Goal: Transaction & Acquisition: Download file/media

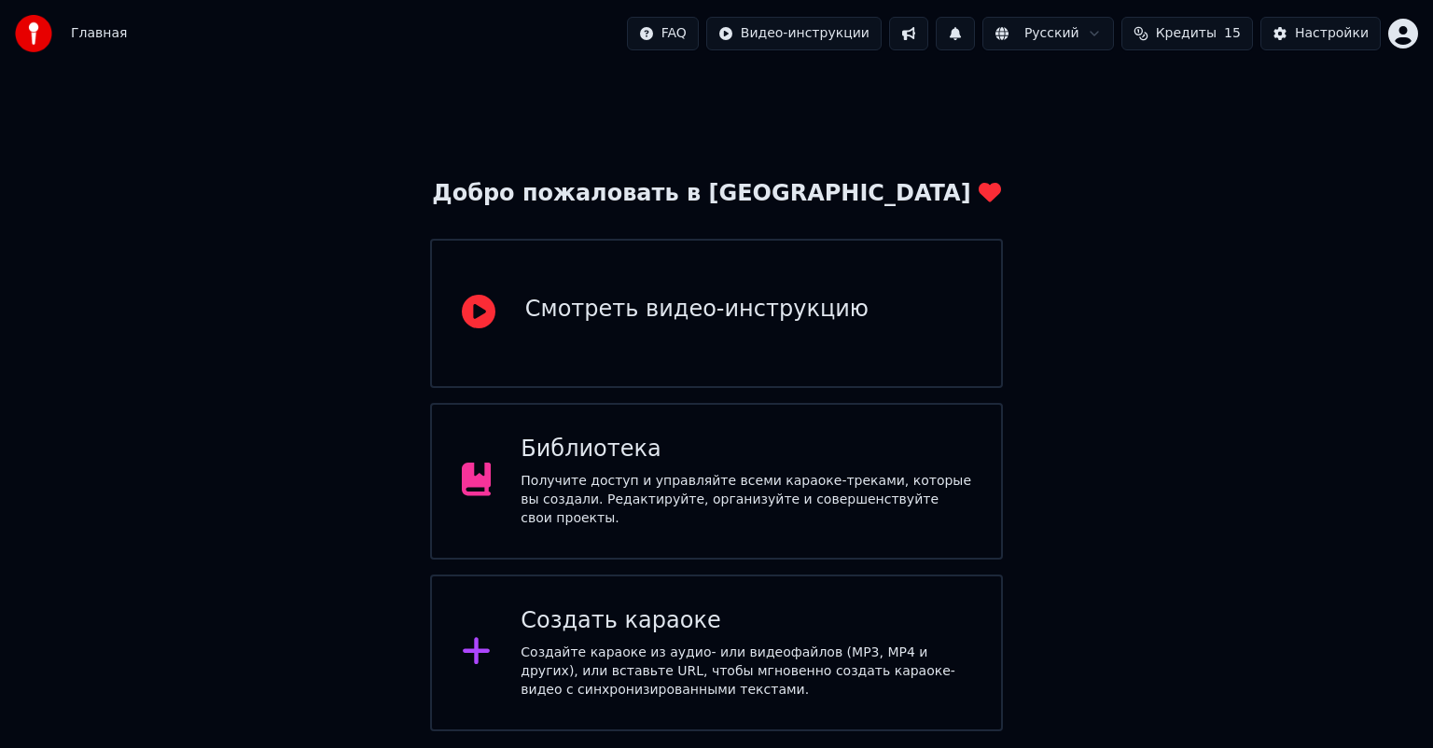
click at [790, 454] on div "Библиотека" at bounding box center [746, 450] width 451 height 30
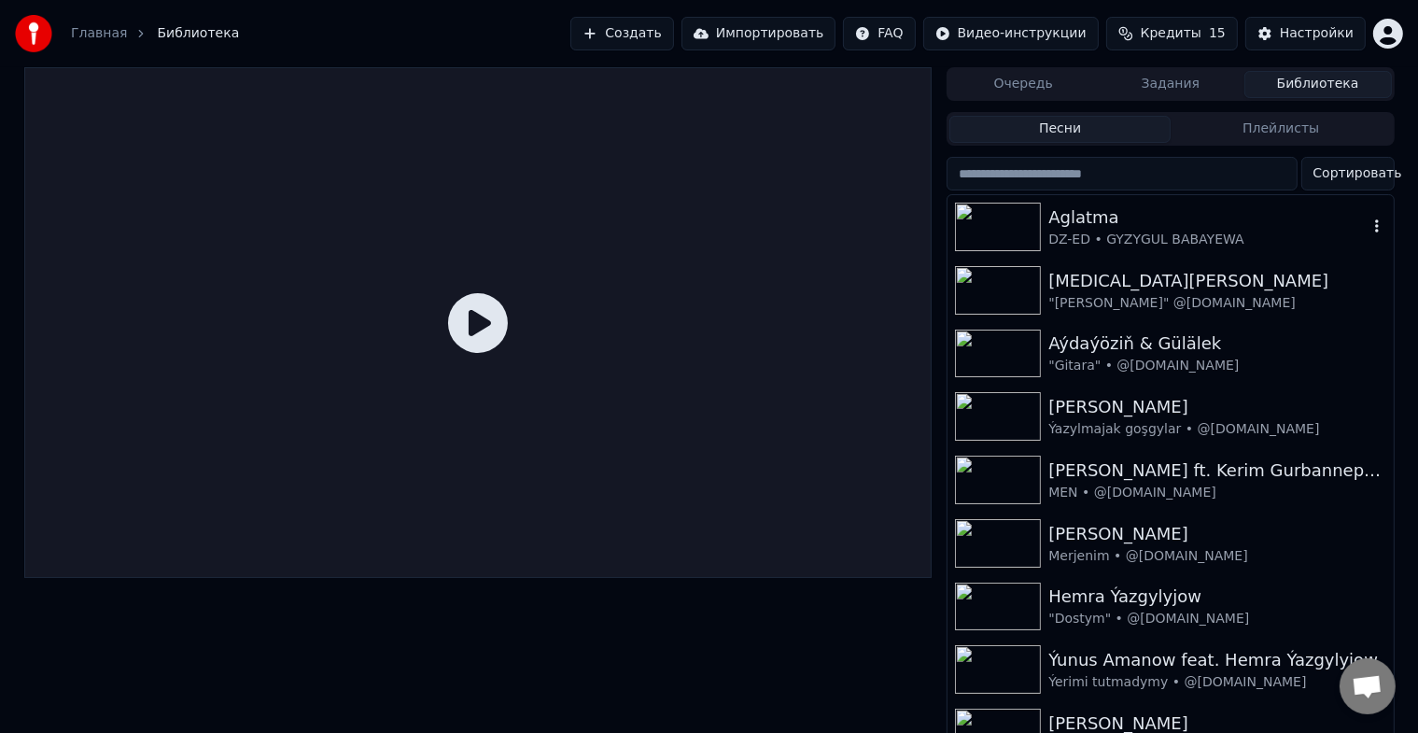
click at [997, 225] on img at bounding box center [998, 227] width 86 height 49
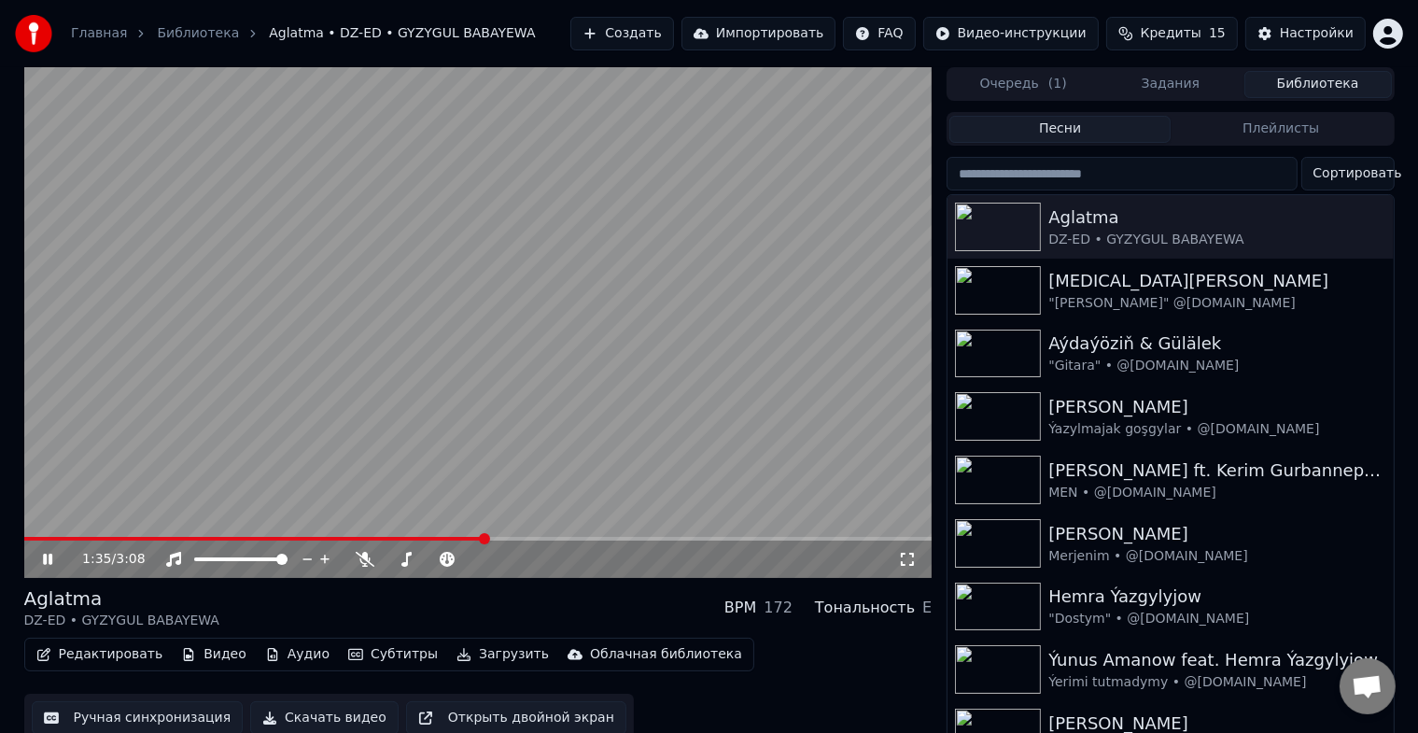
click at [49, 556] on icon at bounding box center [47, 558] width 9 height 11
click at [47, 556] on icon at bounding box center [47, 558] width 11 height 13
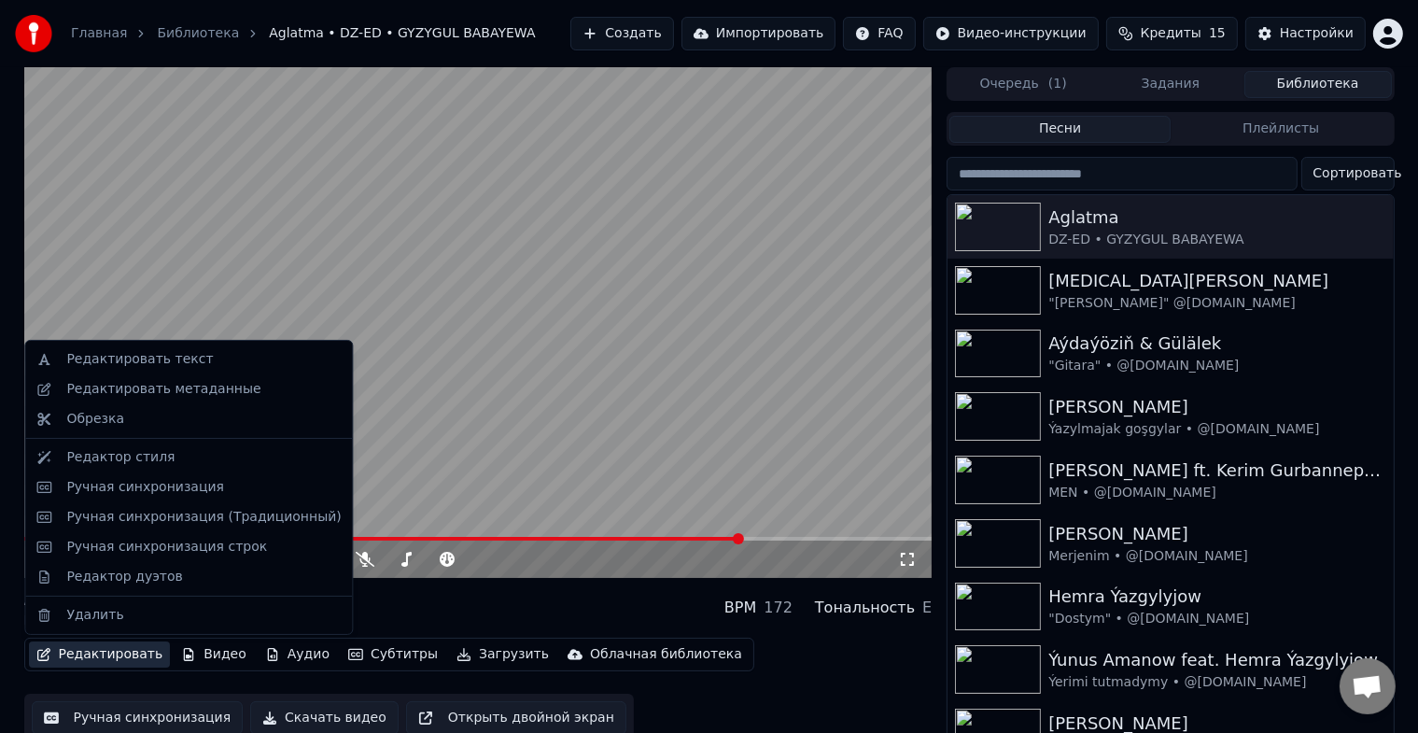
click at [120, 656] on button "Редактировать" at bounding box center [100, 654] width 142 height 26
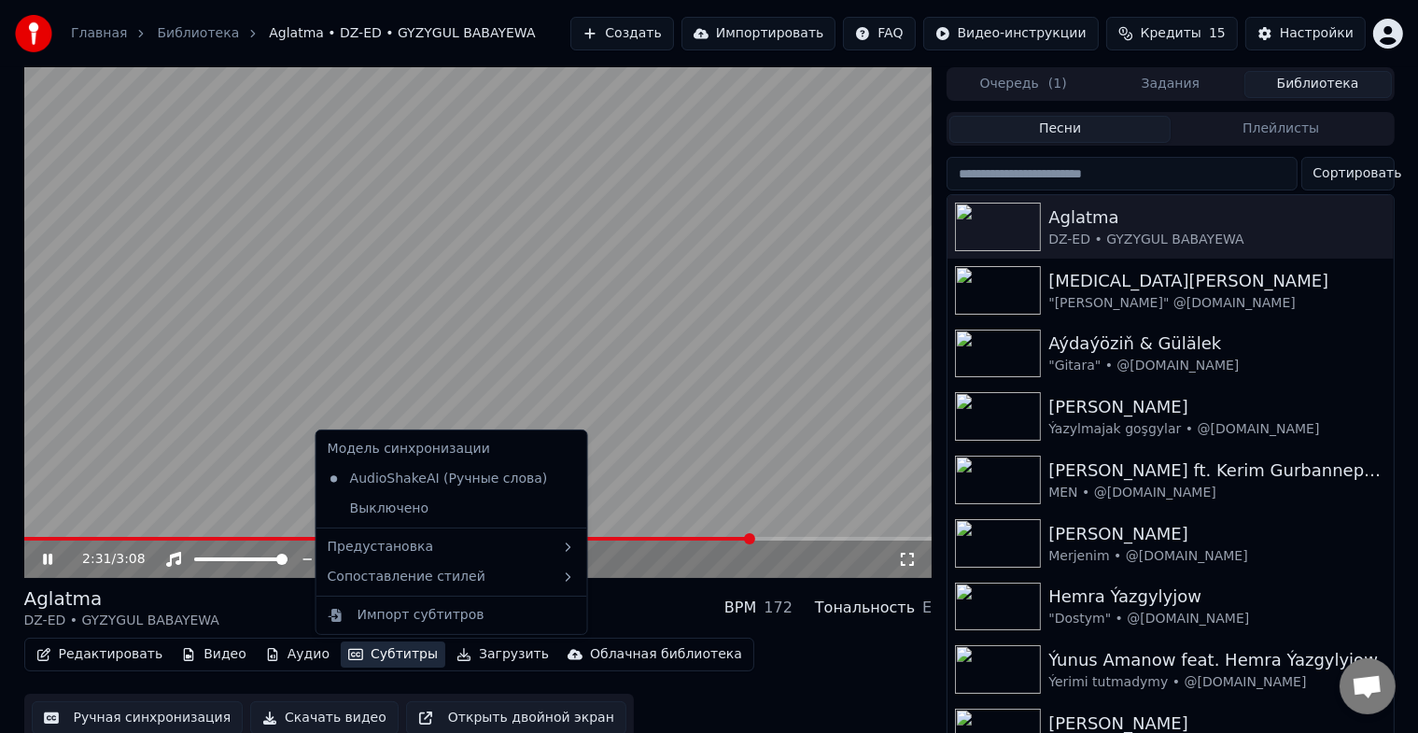
click at [176, 709] on button "Ручная синхронизация" at bounding box center [138, 718] width 212 height 34
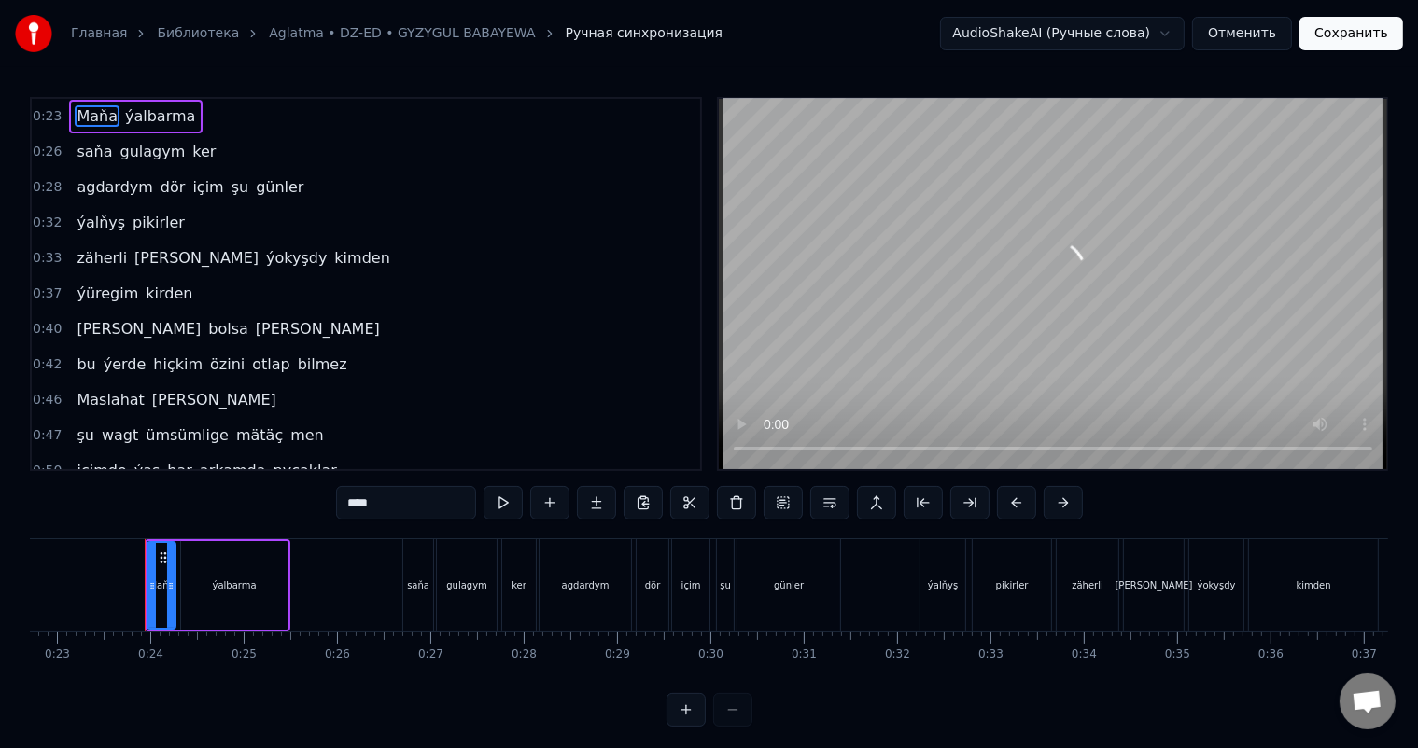
scroll to position [0, 2140]
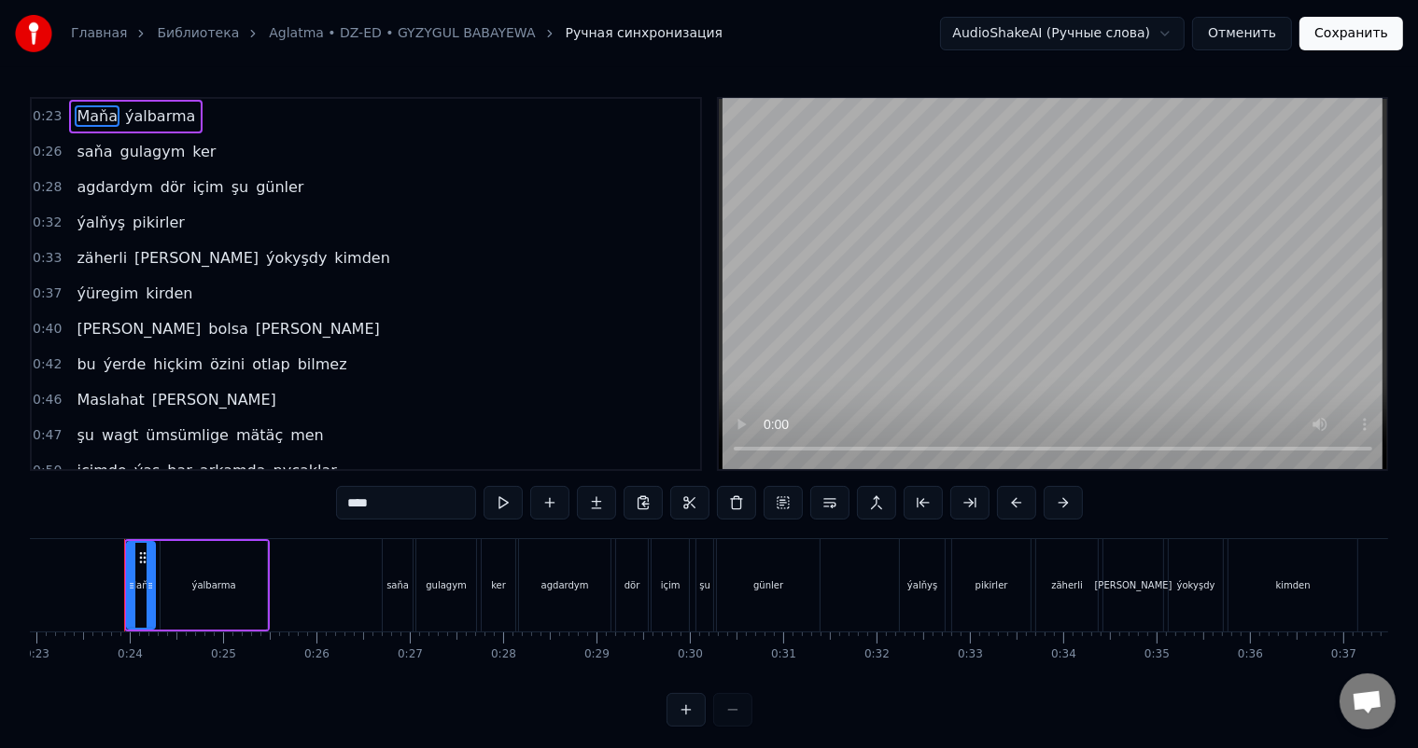
drag, startPoint x: 679, startPoint y: 149, endPoint x: 683, endPoint y: 160, distance: 10.9
click at [683, 160] on div "0:26 saňa gulagym ker" at bounding box center [366, 151] width 668 height 35
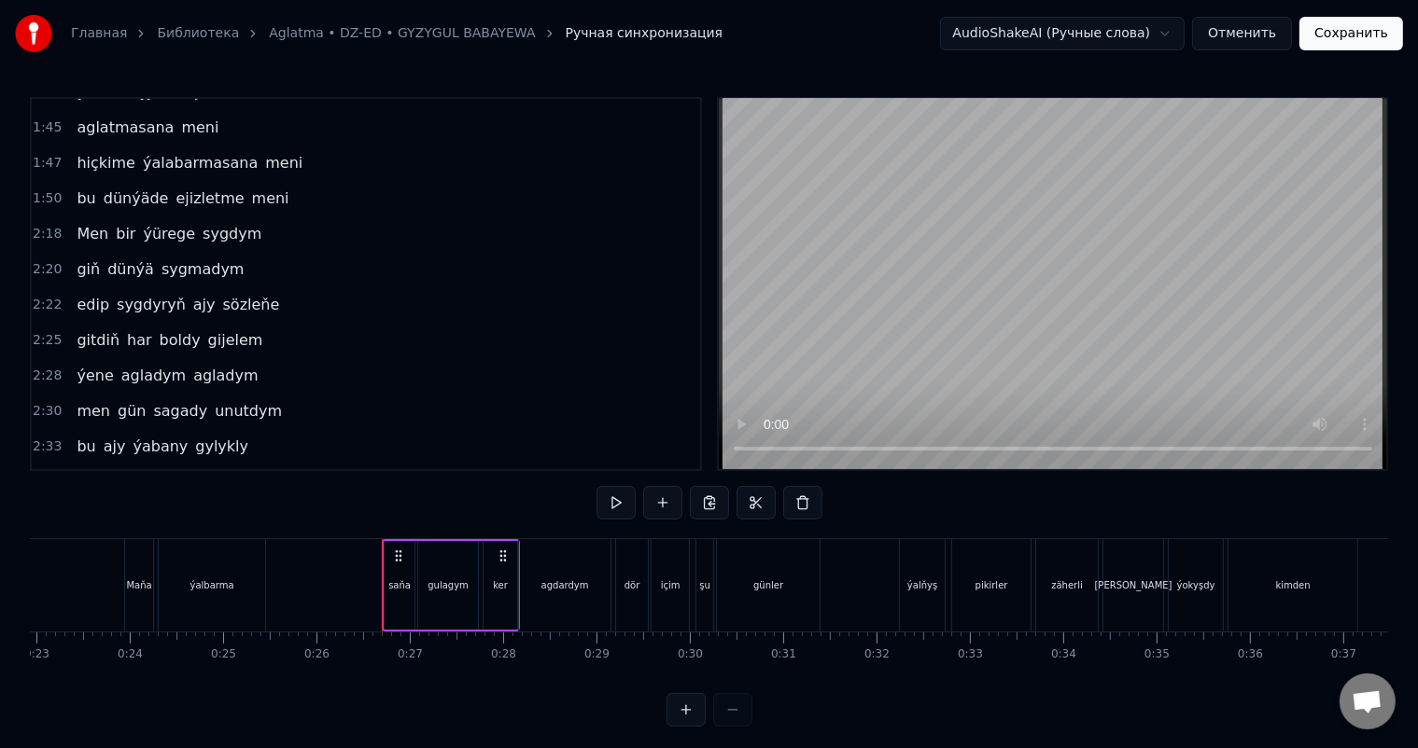
scroll to position [1015, 0]
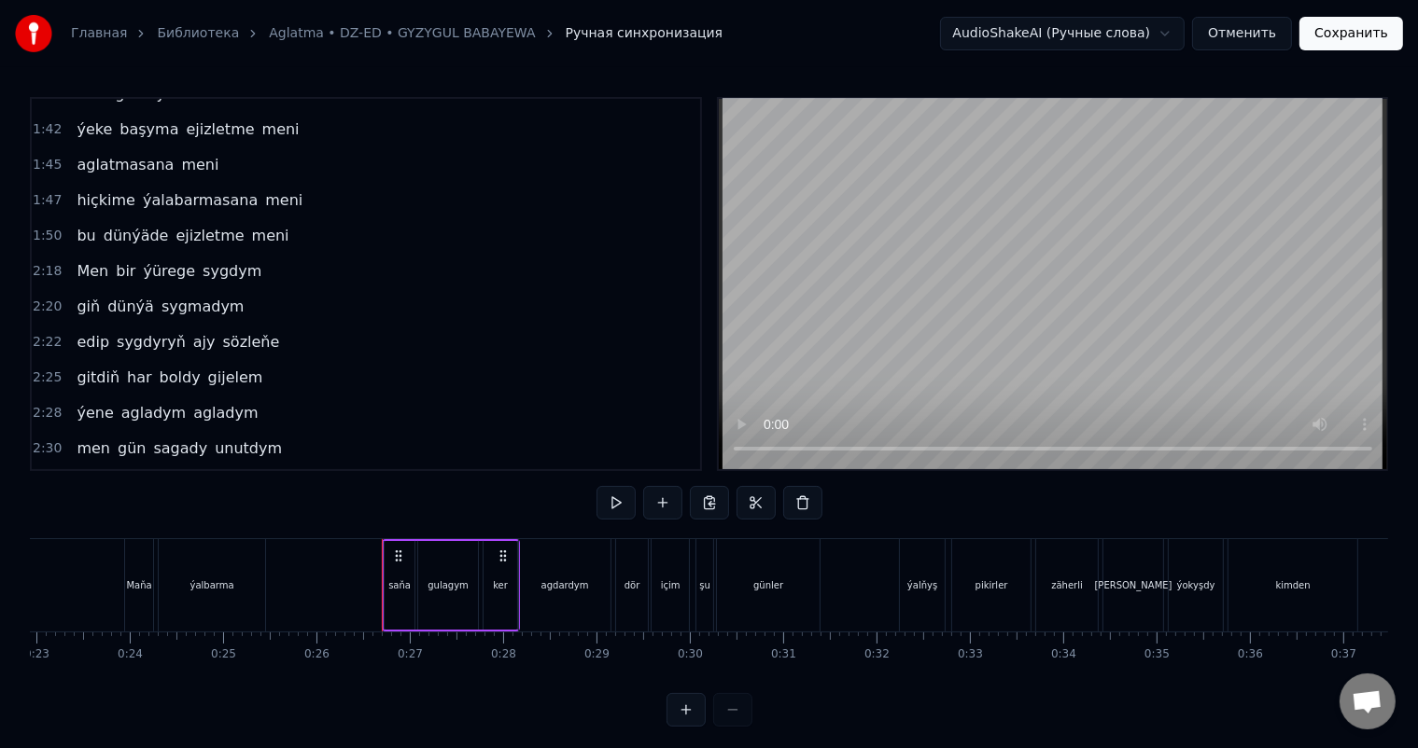
click at [86, 331] on span "edip" at bounding box center [93, 341] width 36 height 21
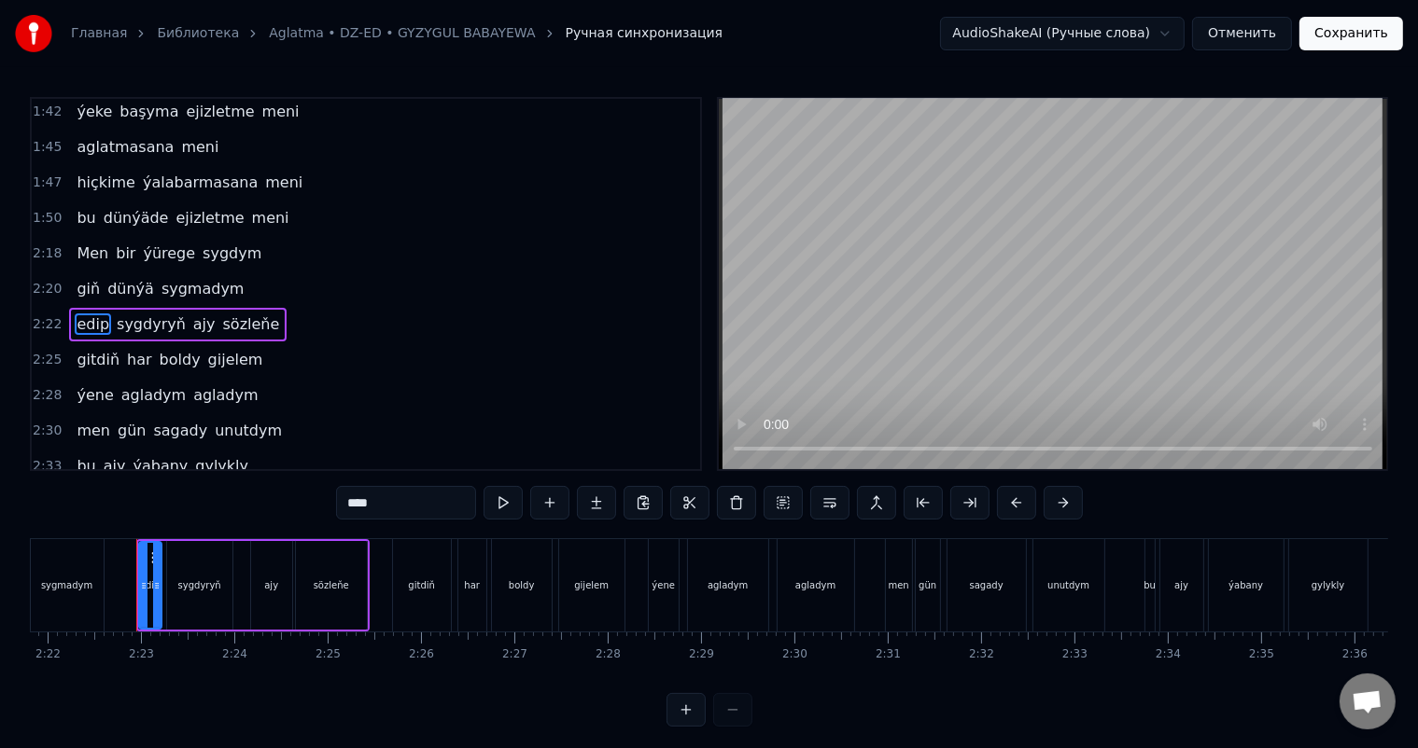
scroll to position [0, 13247]
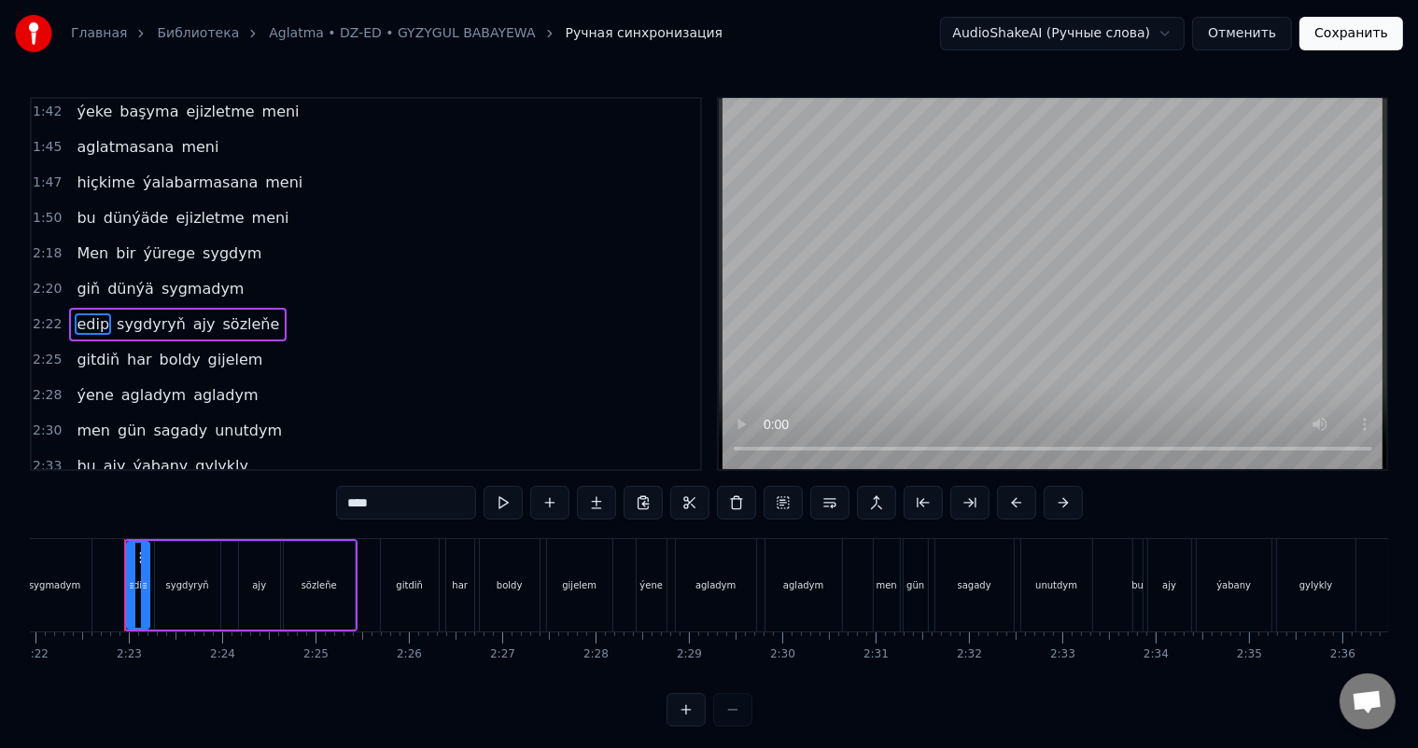
drag, startPoint x: 389, startPoint y: 504, endPoint x: 303, endPoint y: 502, distance: 85.9
click at [303, 502] on div "0:23 Maňa ýalbarma 0:26 saňa gulagym ker 0:28 agdardym dör içim şu günler 0:32 …" at bounding box center [709, 412] width 1358 height 630
click at [95, 349] on span "gitdiň" at bounding box center [98, 359] width 47 height 21
type input "******"
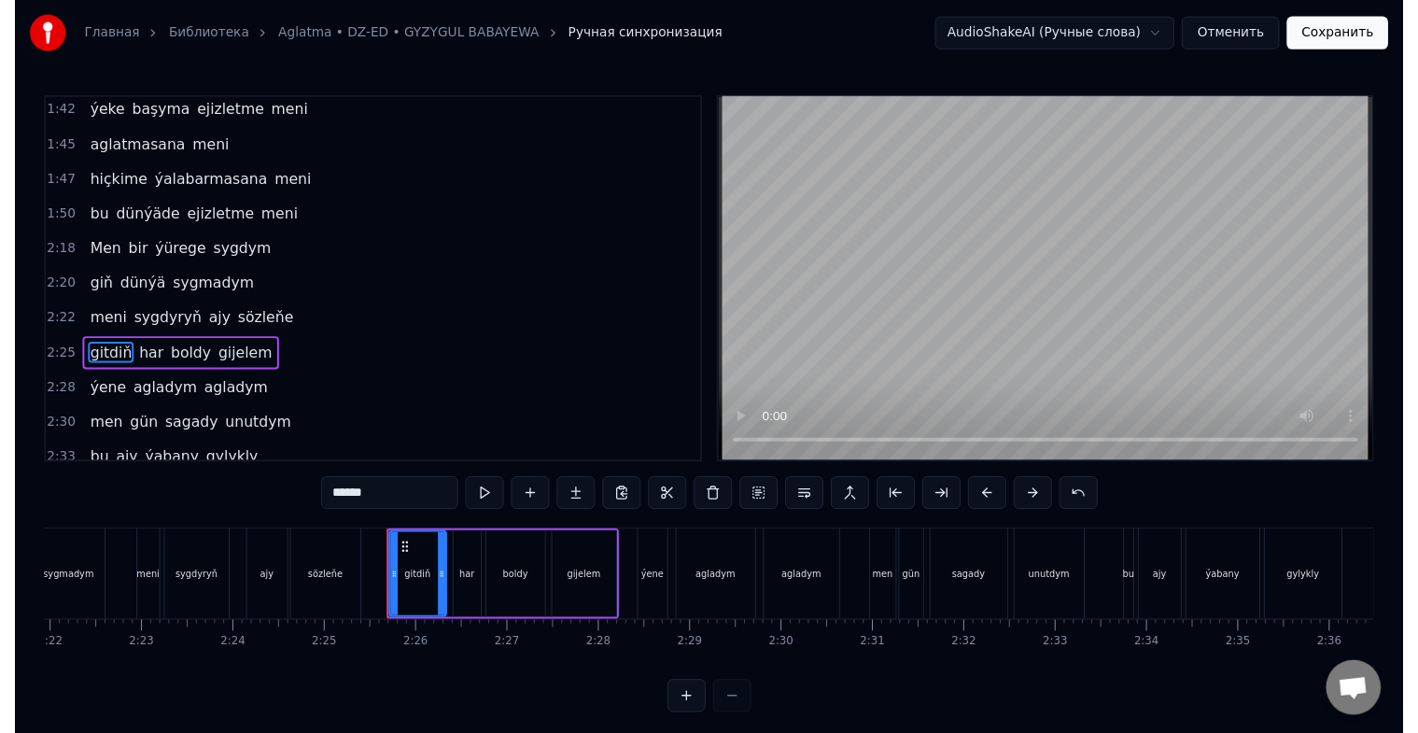
scroll to position [1068, 0]
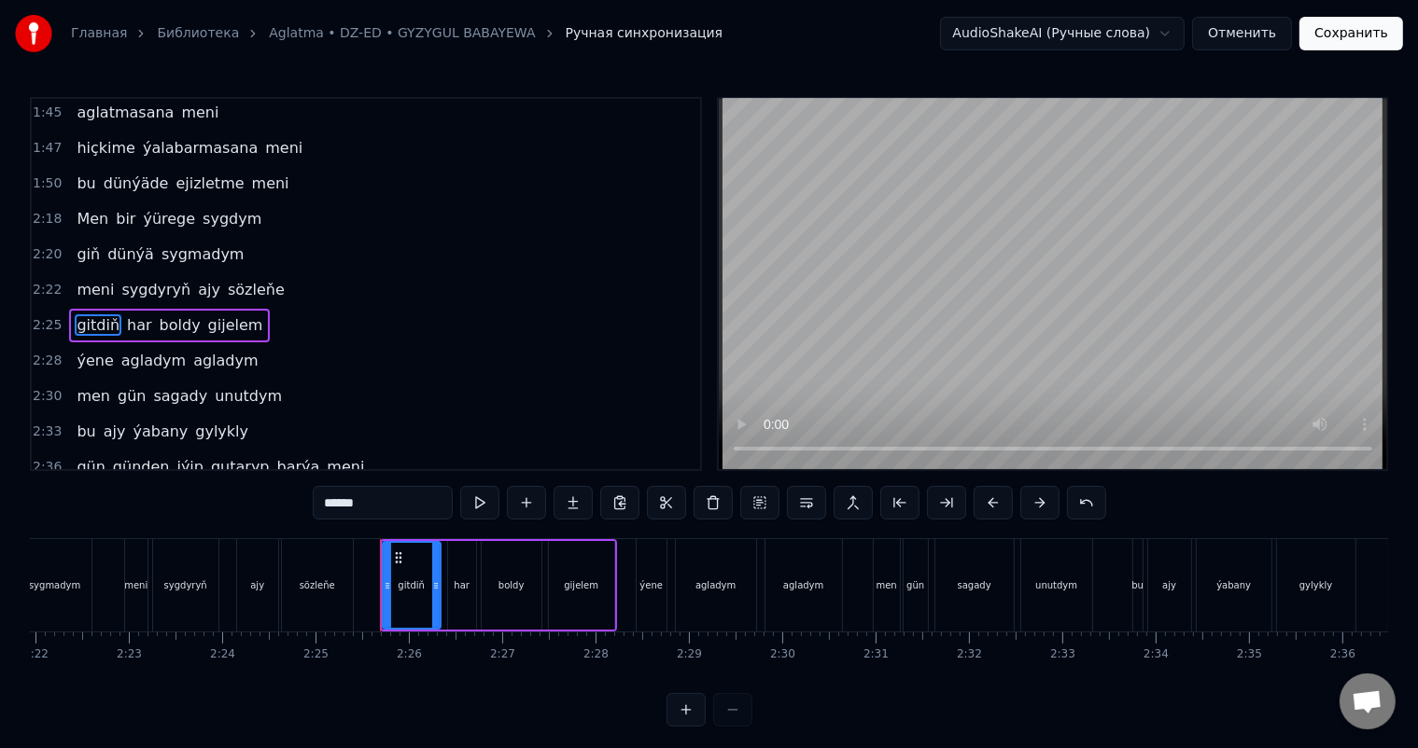
click at [1368, 34] on button "Сохранить" at bounding box center [1351, 34] width 104 height 34
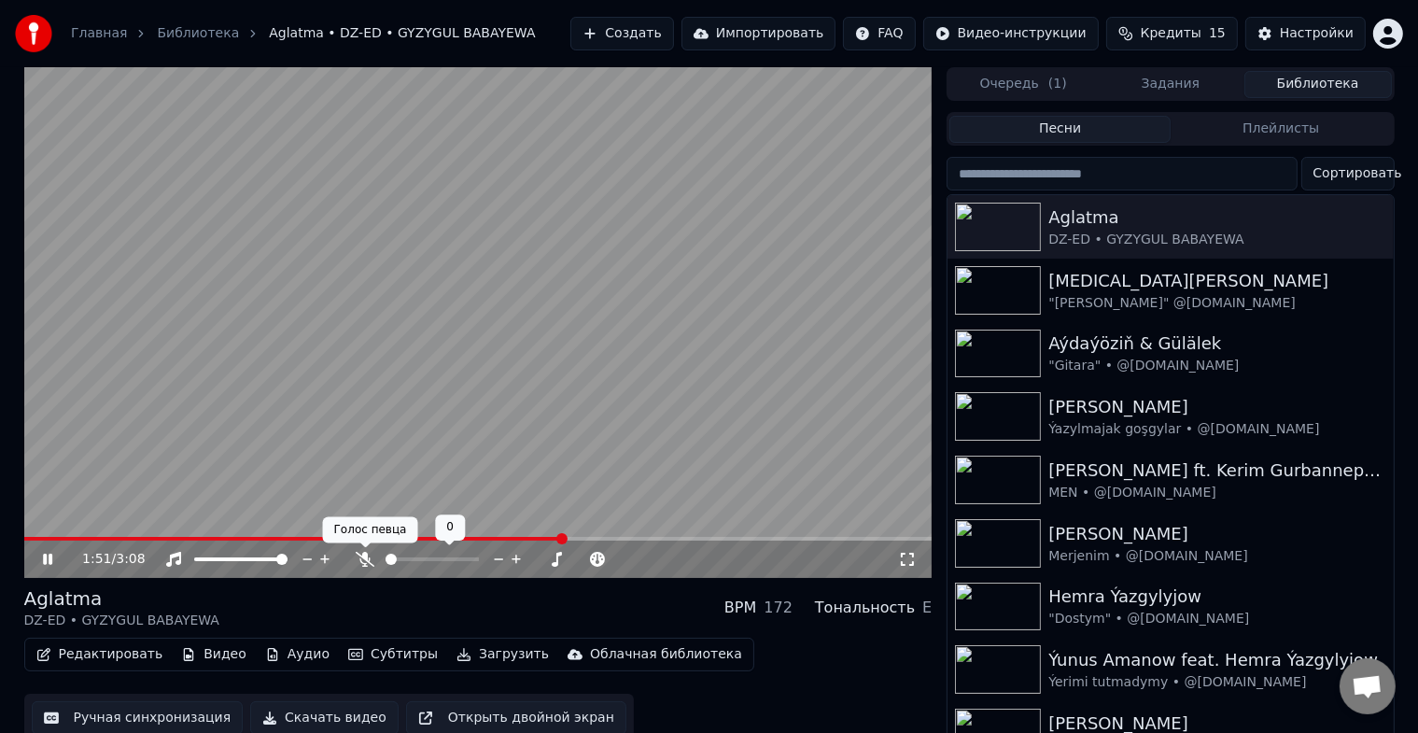
click at [362, 562] on icon at bounding box center [365, 559] width 19 height 15
click at [474, 537] on span at bounding box center [303, 539] width 558 height 4
click at [423, 539] on span at bounding box center [223, 539] width 399 height 4
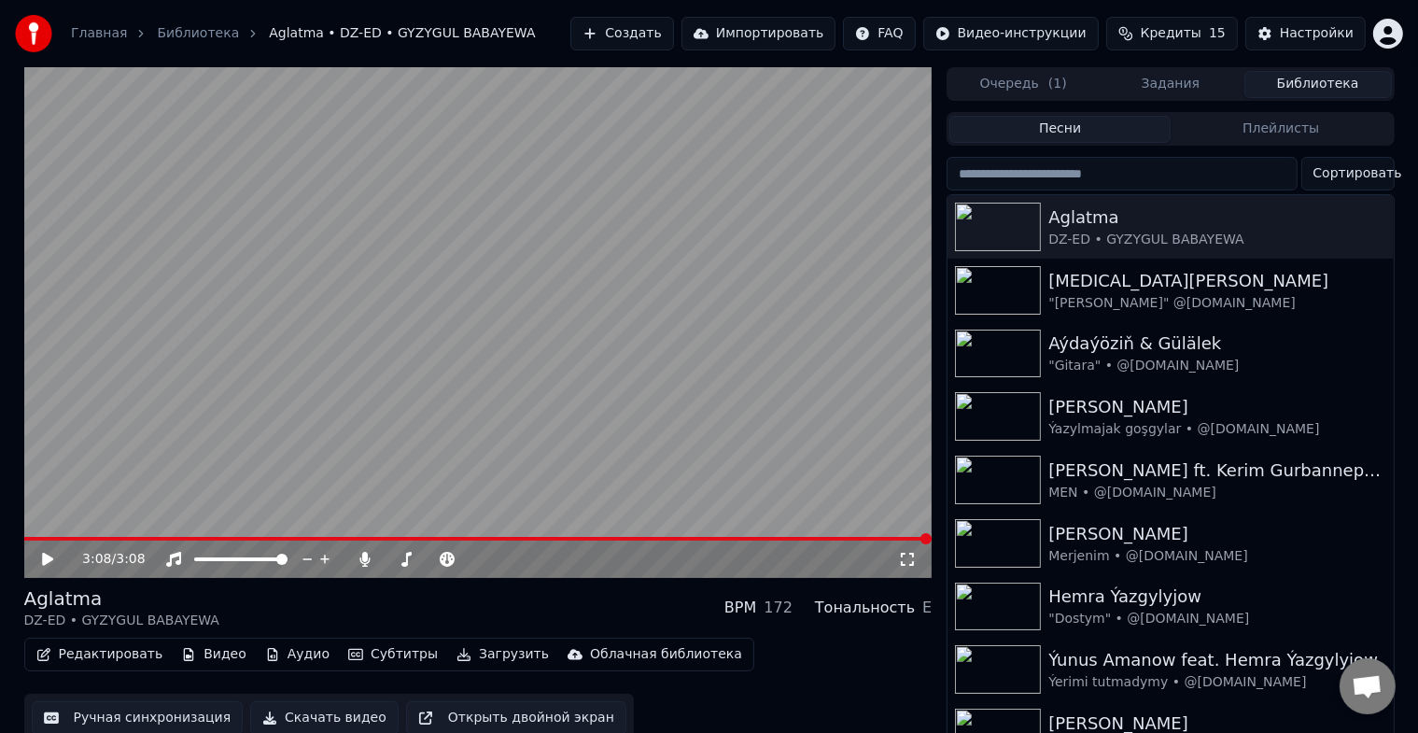
click at [63, 540] on span at bounding box center [478, 539] width 908 height 4
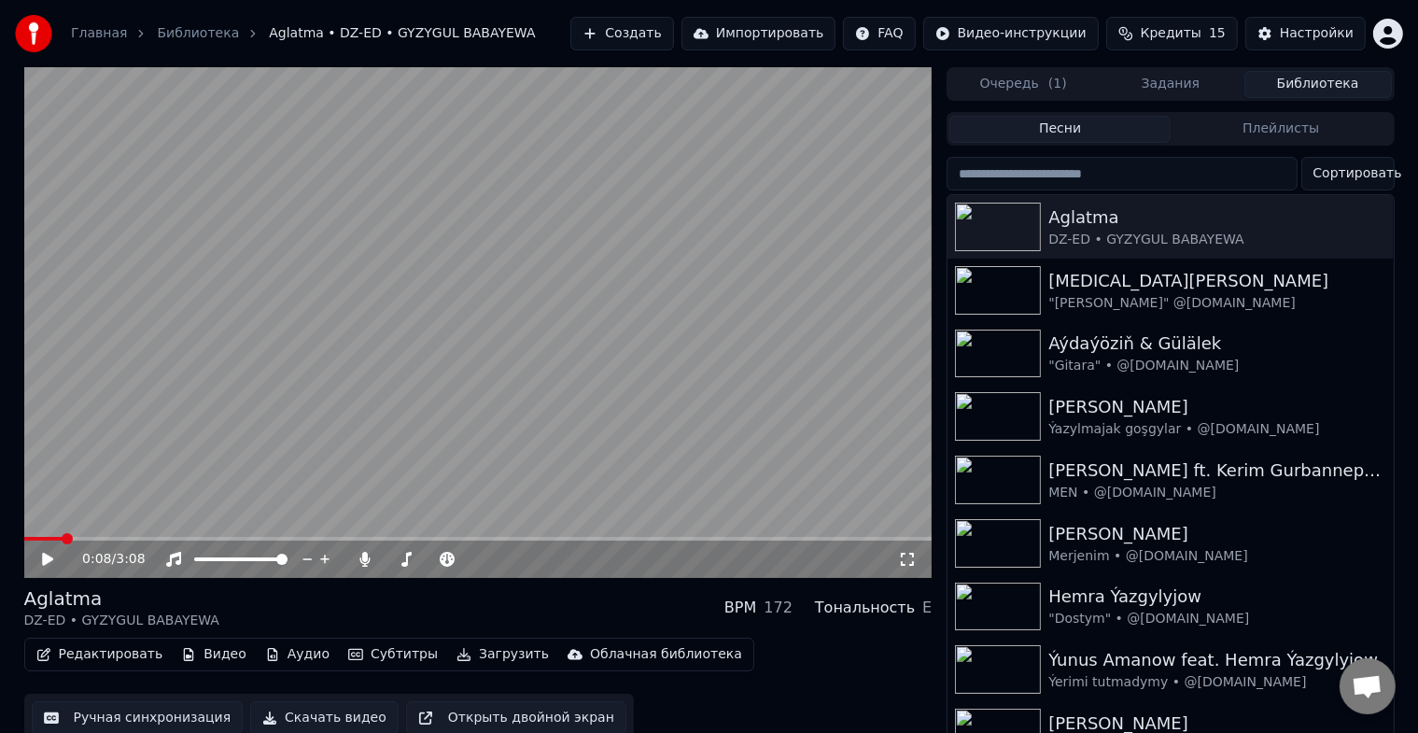
click at [34, 558] on div "0:08 / 3:08" at bounding box center [478, 559] width 893 height 19
click at [44, 558] on icon at bounding box center [47, 558] width 11 height 13
click at [365, 557] on icon at bounding box center [365, 559] width 10 height 15
click at [36, 559] on div "0:36 / 3:08" at bounding box center [478, 559] width 893 height 19
click at [45, 558] on icon at bounding box center [47, 558] width 9 height 11
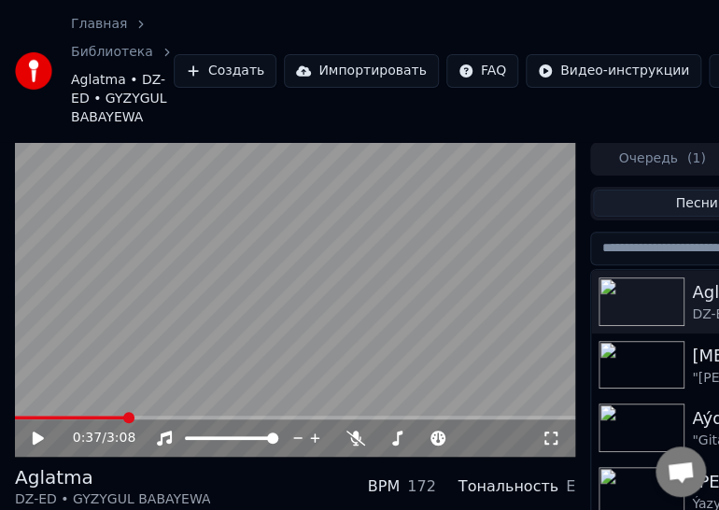
click at [719, 510] on html "Главная Библиотека Aglatma • DZ-ED • GYZYGUL BABAYEWA Создать Импортировать FAQ…" at bounding box center [359, 255] width 719 height 510
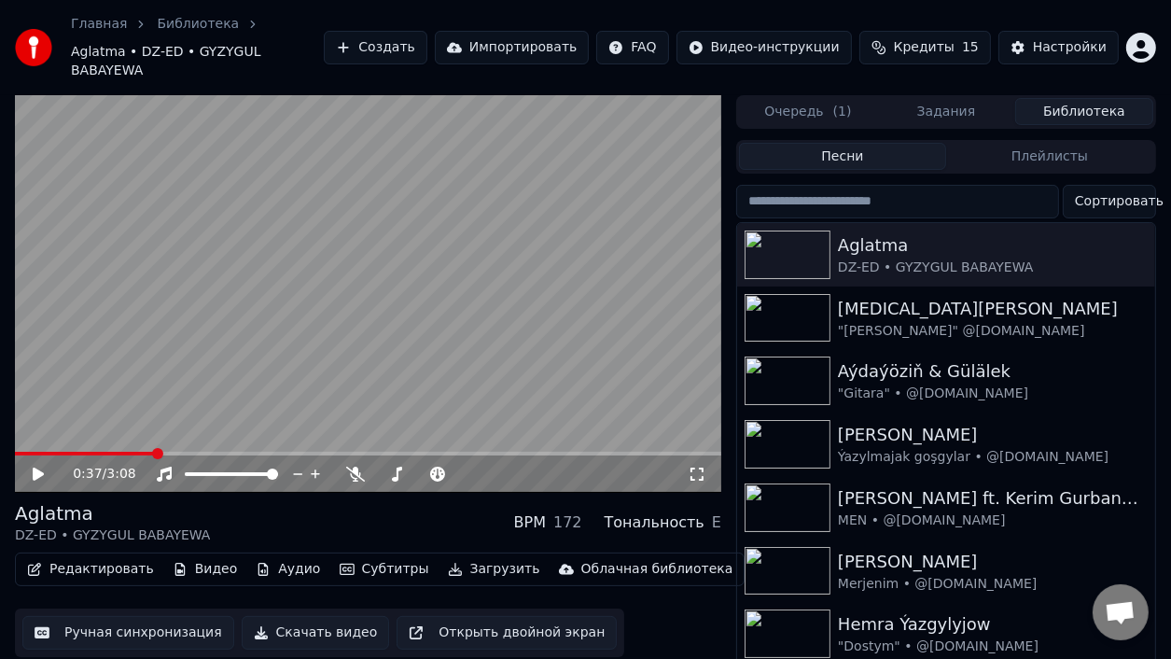
click at [33, 467] on icon at bounding box center [51, 474] width 43 height 15
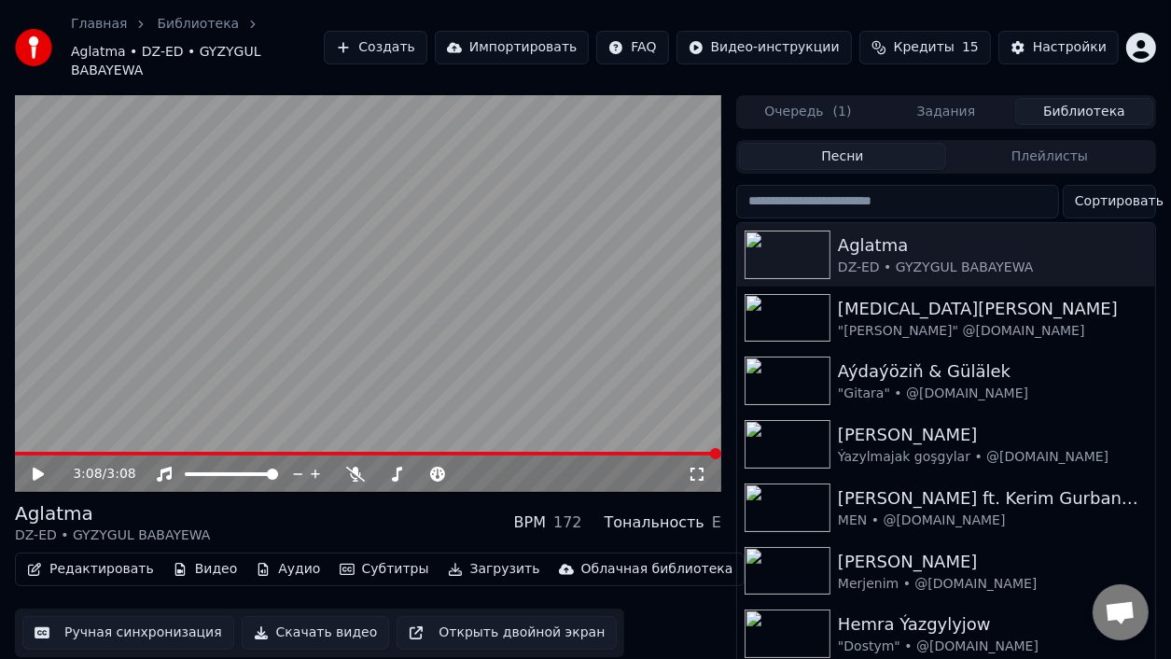
click at [38, 468] on icon at bounding box center [38, 474] width 11 height 13
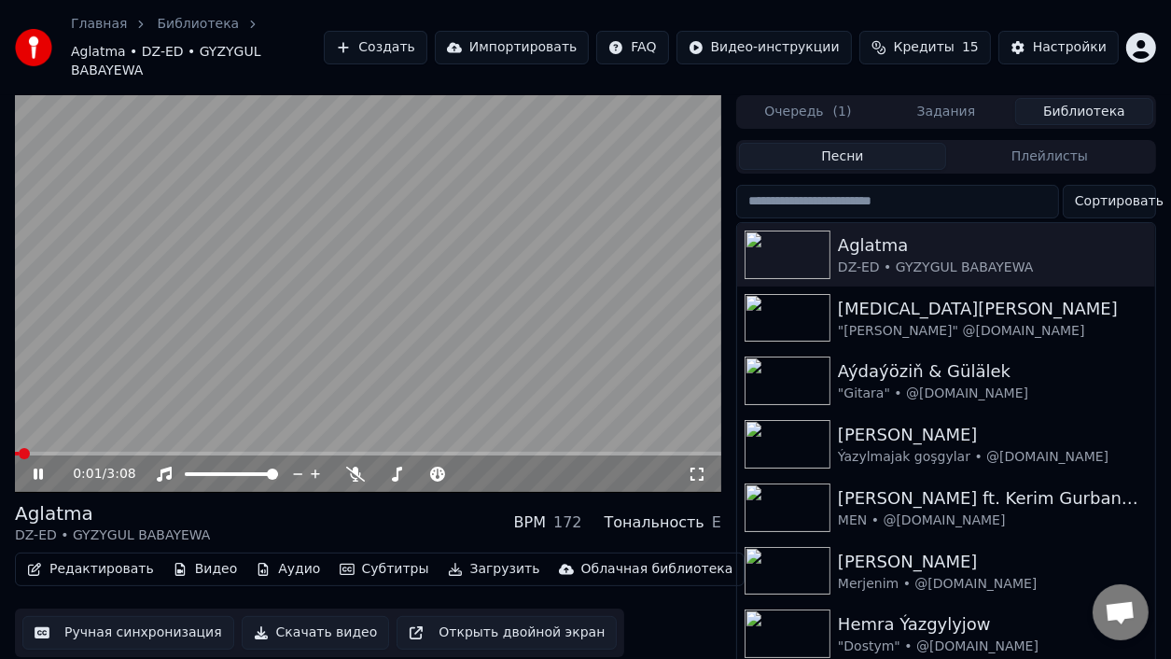
click at [49, 452] on span at bounding box center [368, 454] width 706 height 4
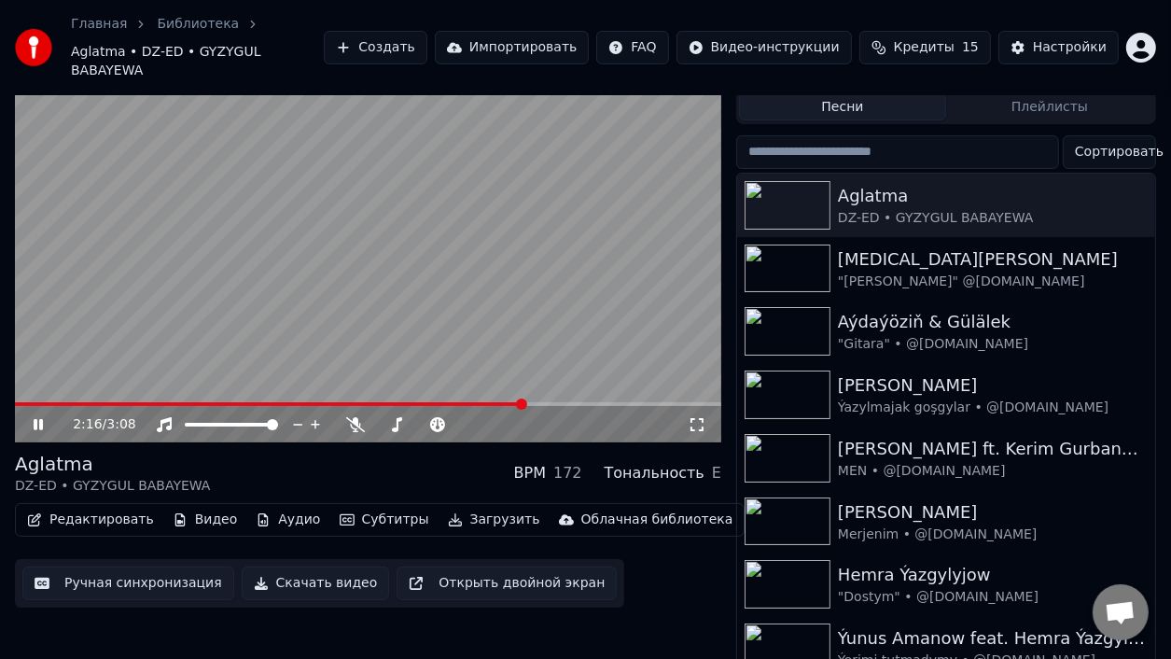
click at [43, 417] on icon at bounding box center [51, 424] width 43 height 15
click at [45, 417] on icon at bounding box center [51, 424] width 43 height 15
click at [34, 402] on span at bounding box center [270, 404] width 510 height 4
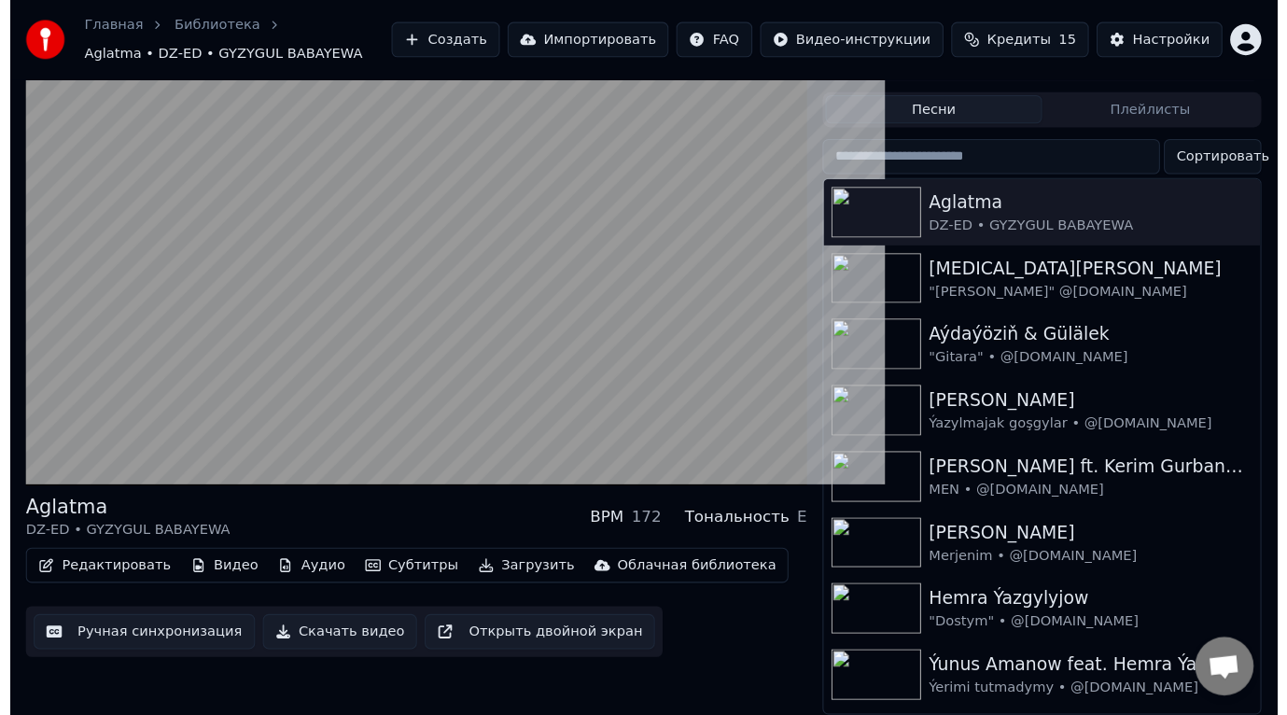
scroll to position [27, 0]
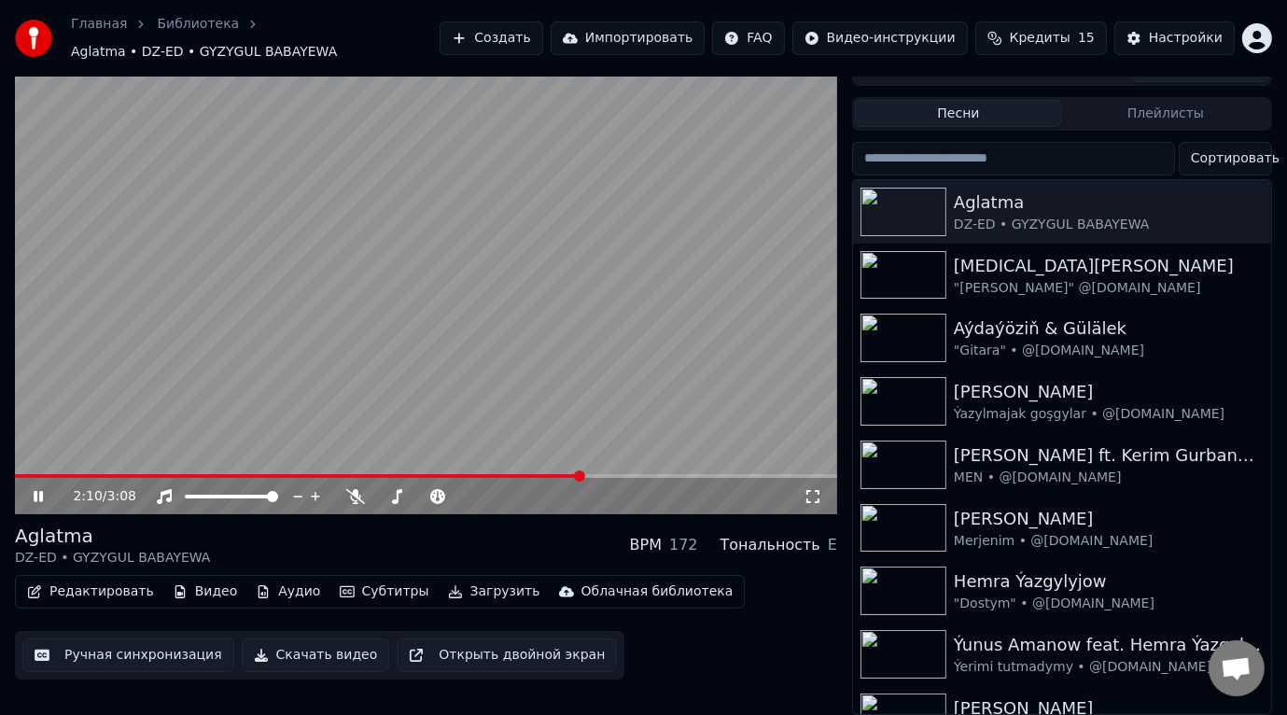
click at [582, 474] on span at bounding box center [426, 476] width 822 height 4
click at [608, 474] on span at bounding box center [426, 476] width 822 height 4
click at [42, 491] on icon at bounding box center [38, 496] width 9 height 11
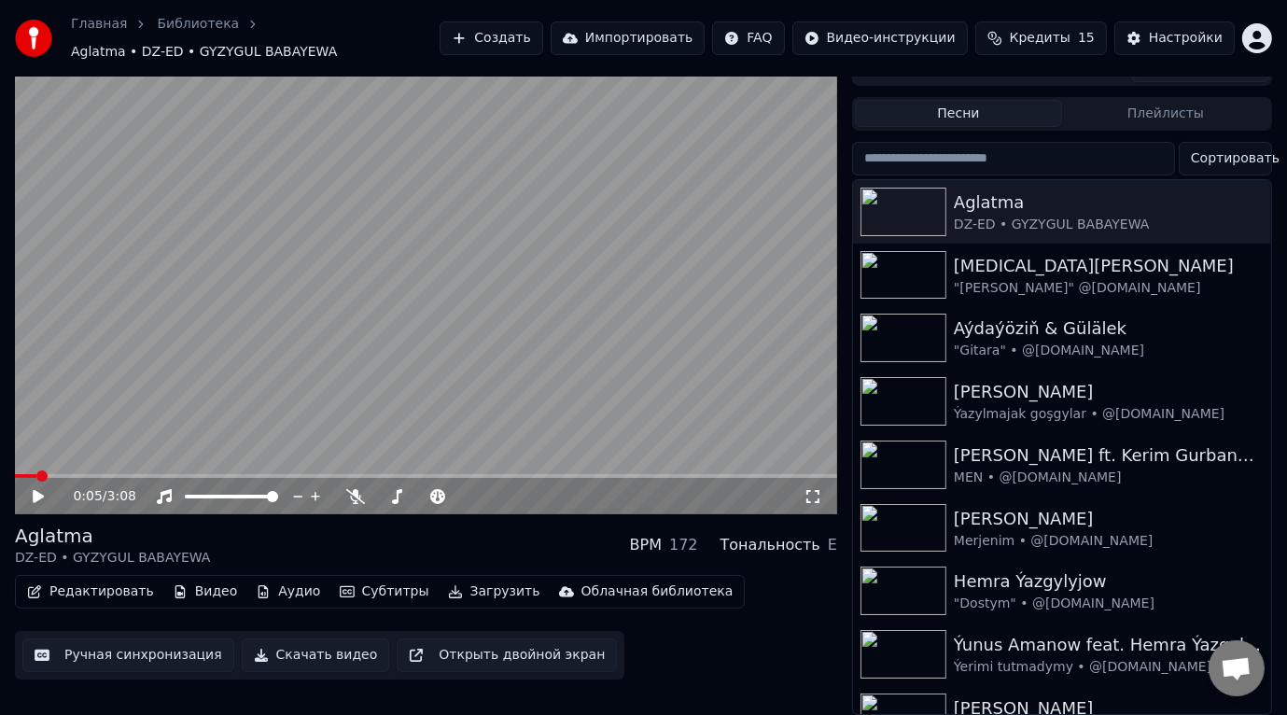
click at [35, 474] on span at bounding box center [25, 476] width 21 height 4
click at [36, 490] on icon at bounding box center [38, 496] width 11 height 13
click at [78, 474] on span at bounding box center [426, 476] width 822 height 4
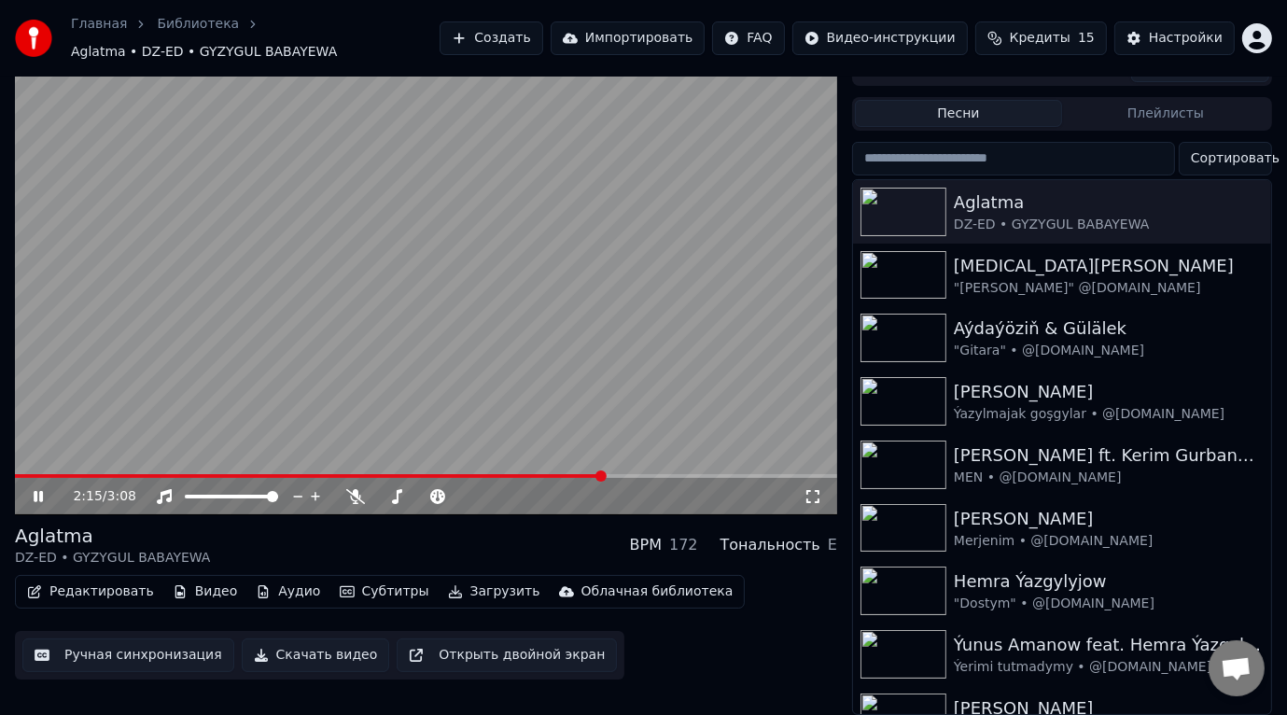
click at [605, 474] on span at bounding box center [426, 476] width 822 height 4
click at [67, 456] on video at bounding box center [426, 283] width 822 height 463
click at [66, 459] on video at bounding box center [426, 283] width 822 height 463
click at [65, 474] on span at bounding box center [419, 476] width 808 height 4
click at [38, 489] on icon at bounding box center [51, 496] width 43 height 15
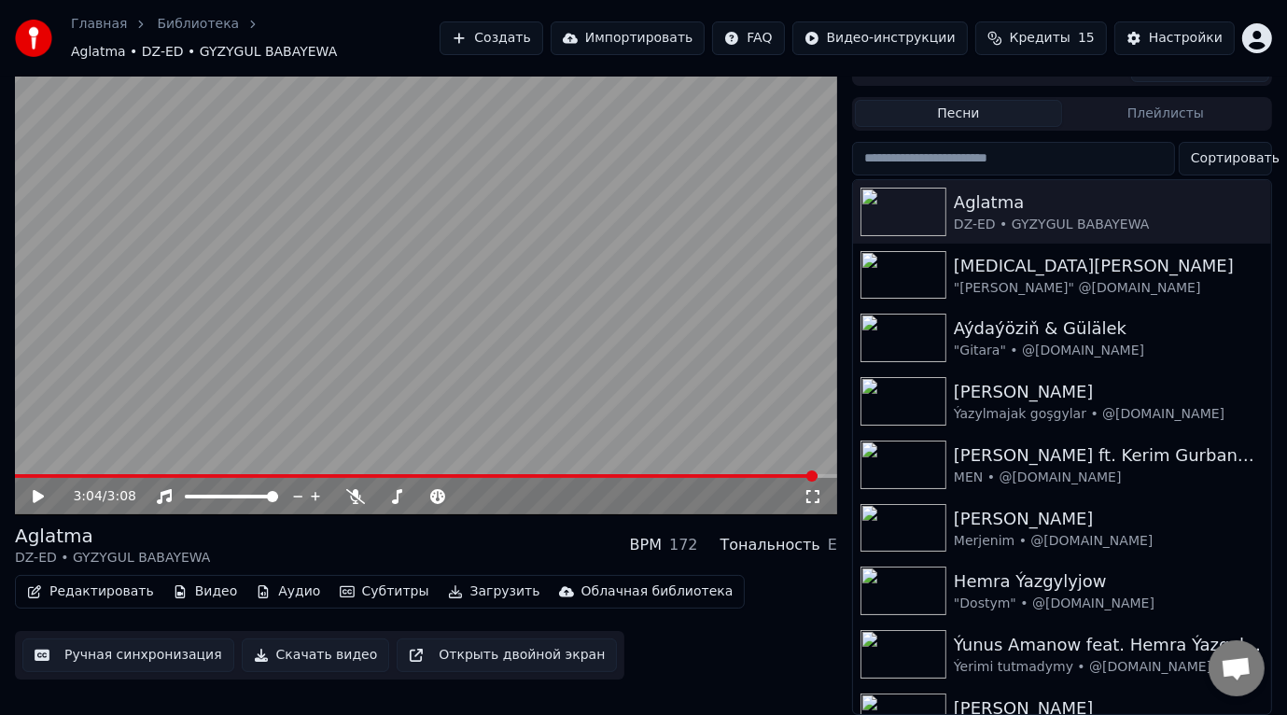
click at [302, 638] on button "Скачать видео" at bounding box center [316, 655] width 148 height 34
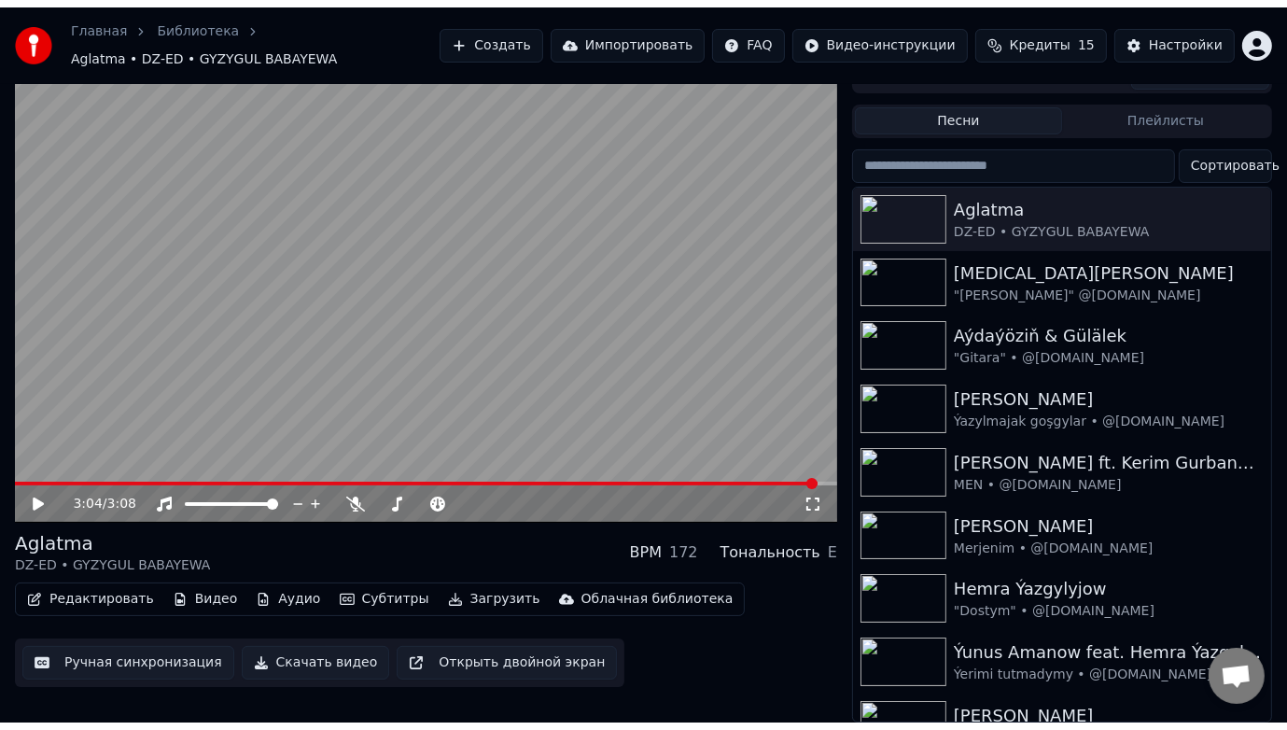
scroll to position [2, 0]
